Goal: Book appointment/travel/reservation

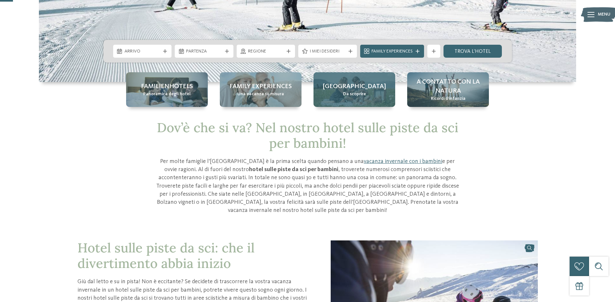
scroll to position [32, 0]
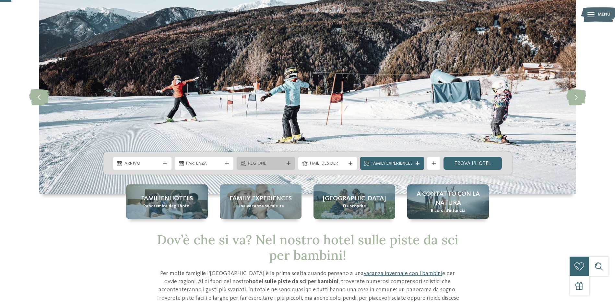
click at [264, 164] on span "Regione" at bounding box center [266, 163] width 36 height 6
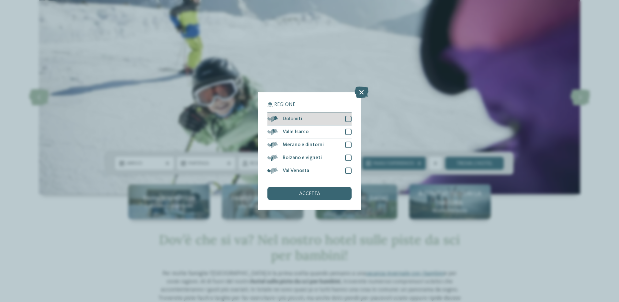
click at [350, 119] on div at bounding box center [348, 119] width 6 height 6
click at [349, 131] on div at bounding box center [348, 132] width 6 height 6
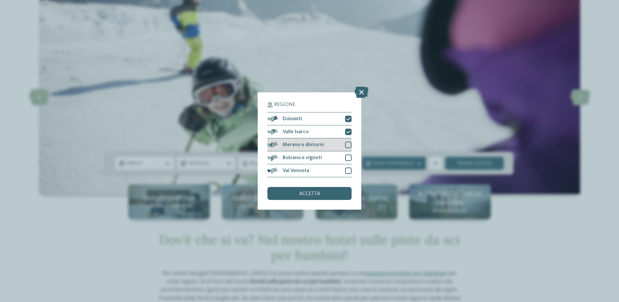
click at [350, 143] on div at bounding box center [348, 145] width 6 height 6
click at [349, 157] on div at bounding box center [348, 158] width 6 height 6
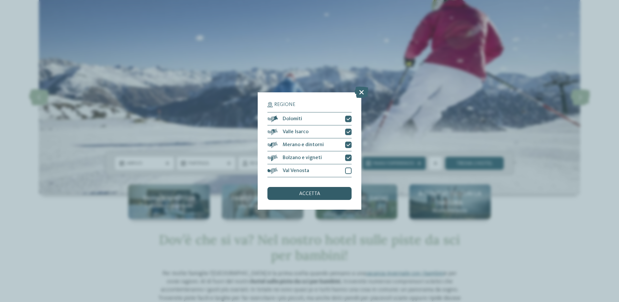
click at [331, 193] on div "accetta" at bounding box center [310, 193] width 84 height 13
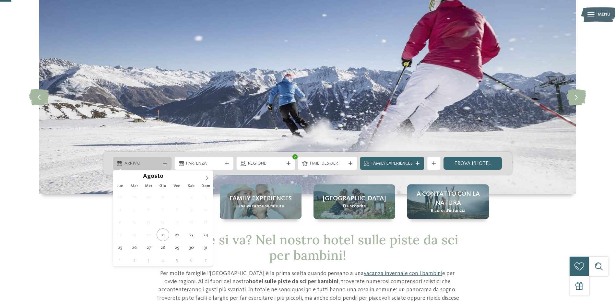
click at [150, 164] on span "Arrivo" at bounding box center [142, 163] width 36 height 6
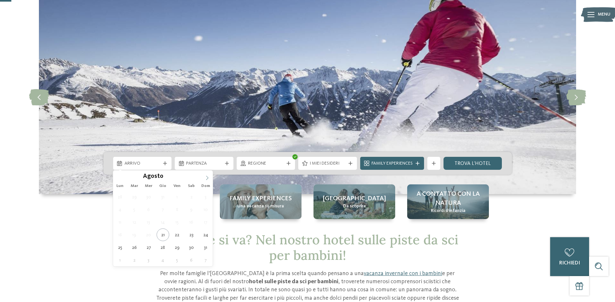
click at [206, 177] on icon at bounding box center [207, 178] width 5 height 5
type div "[DATE]"
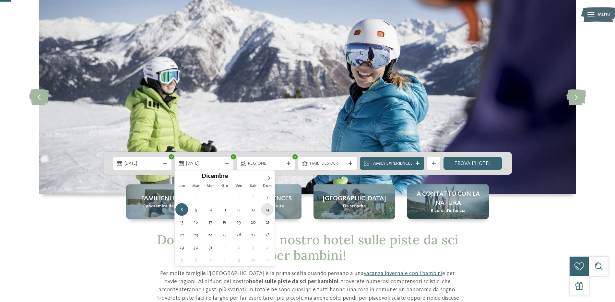
type div "[DATE]"
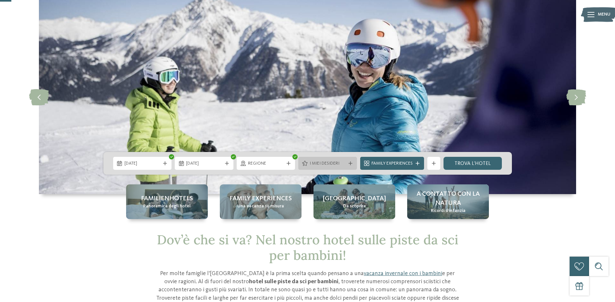
click at [346, 164] on div "I miei desideri" at bounding box center [327, 163] width 39 height 7
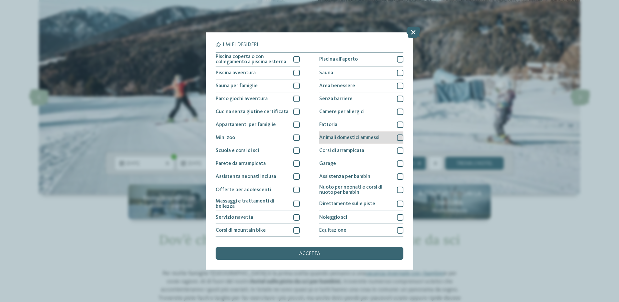
click at [349, 135] on span "Animali domestici ammessi" at bounding box center [349, 137] width 60 height 5
click at [315, 255] on span "accetta" at bounding box center [309, 253] width 21 height 5
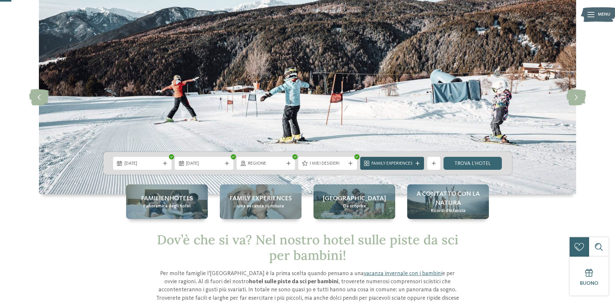
click at [406, 164] on span "Family Experiences" at bounding box center [391, 163] width 41 height 6
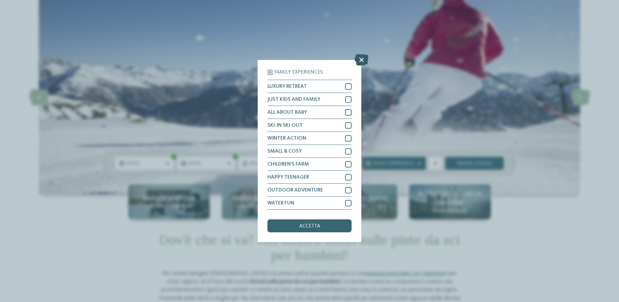
click at [360, 61] on icon at bounding box center [362, 59] width 14 height 11
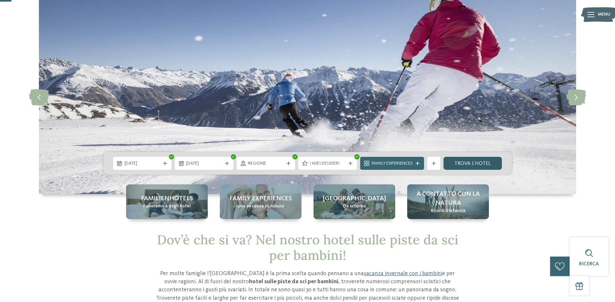
click at [462, 165] on link "trova l’hotel" at bounding box center [472, 163] width 59 height 13
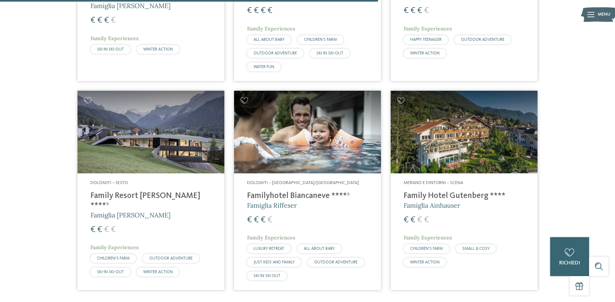
scroll to position [504, 0]
